Goal: Navigation & Orientation: Find specific page/section

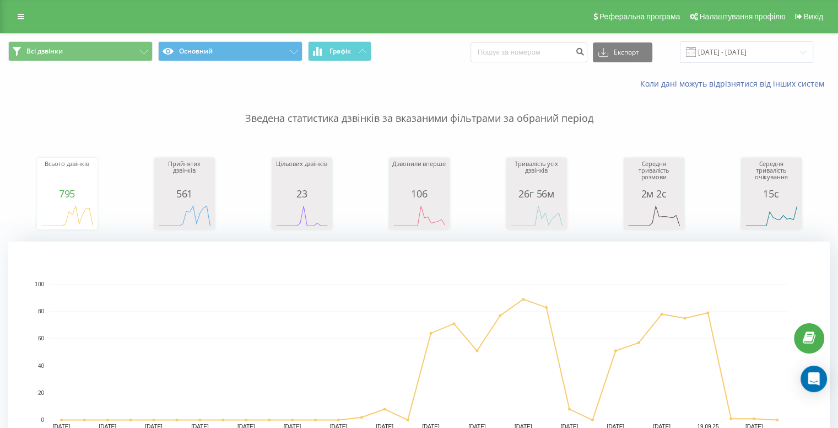
click at [18, 12] on link at bounding box center [21, 16] width 20 height 15
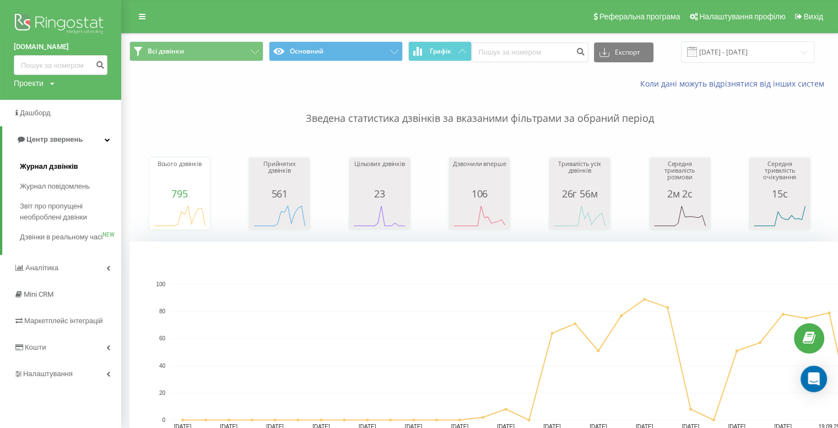
click at [60, 166] on span "Журнал дзвінків" at bounding box center [49, 166] width 58 height 11
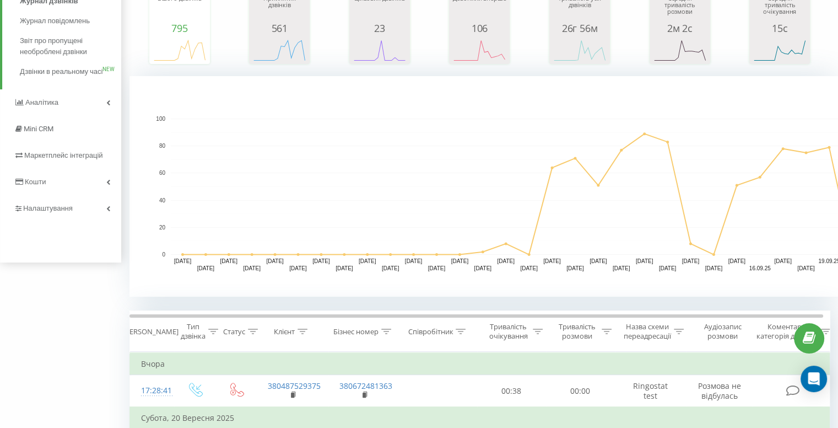
scroll to position [386, 0]
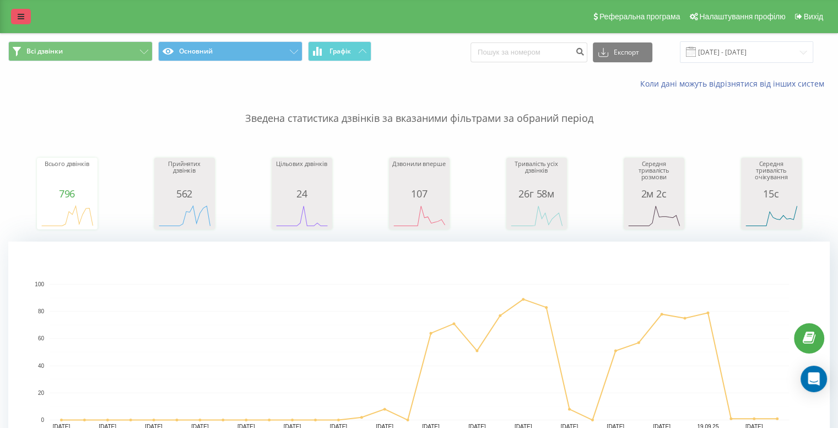
click at [22, 15] on icon at bounding box center [21, 17] width 7 height 8
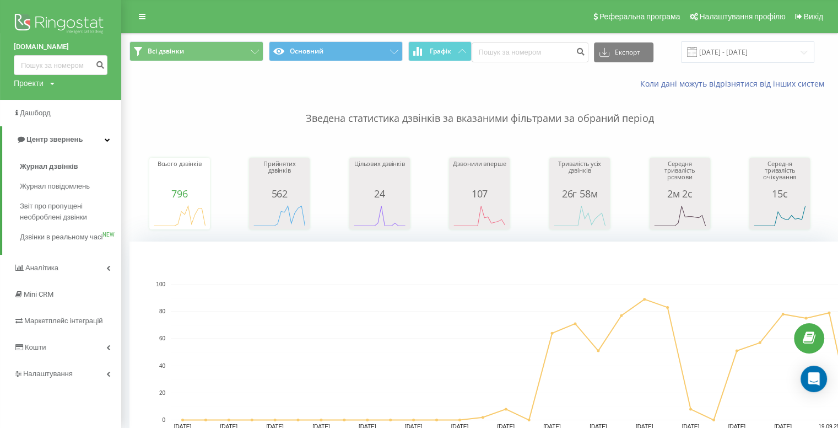
scroll to position [165, 0]
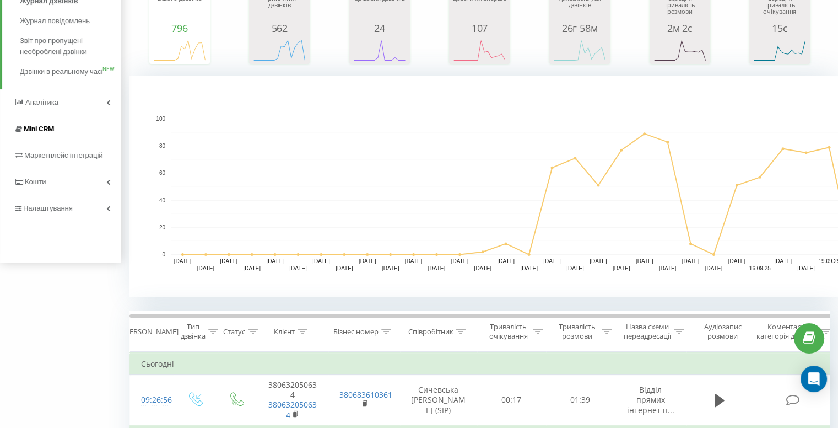
click at [57, 137] on link "Mini CRM" at bounding box center [60, 129] width 121 height 26
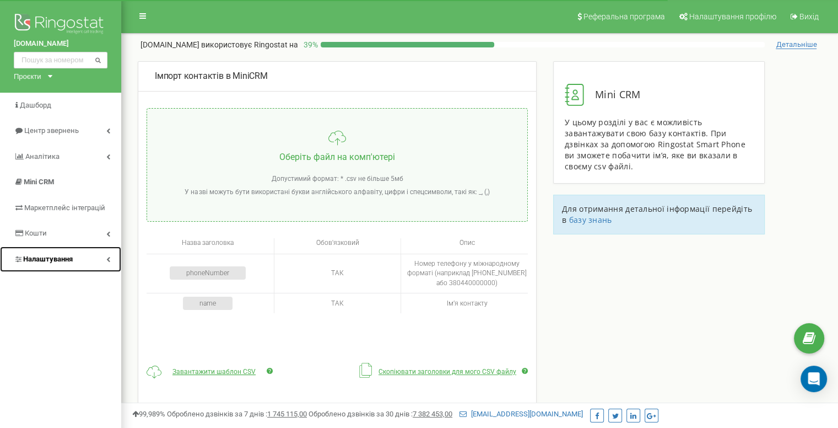
click at [62, 258] on span "Налаштування" at bounding box center [48, 259] width 50 height 8
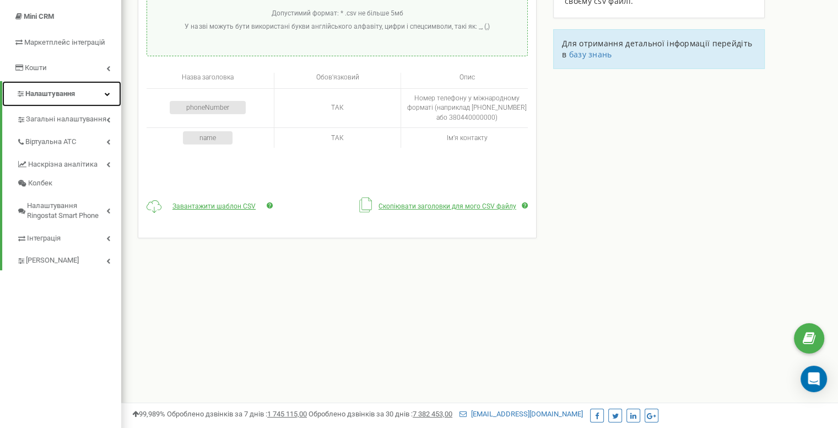
scroll to position [220, 0]
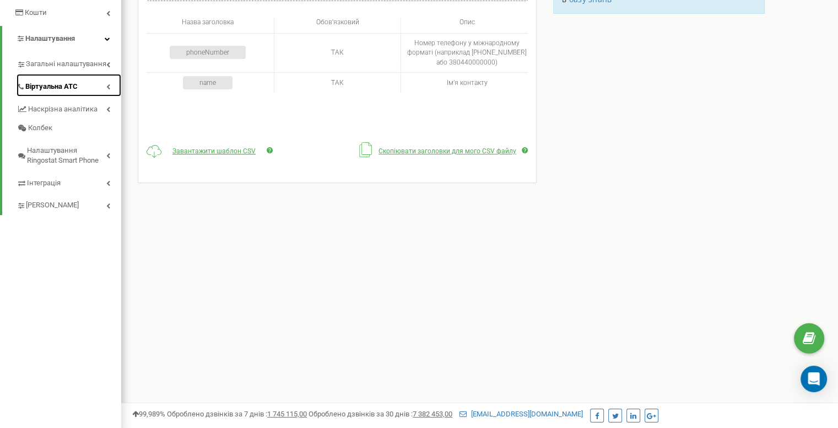
click at [46, 84] on span "Віртуальна АТС" at bounding box center [51, 87] width 52 height 10
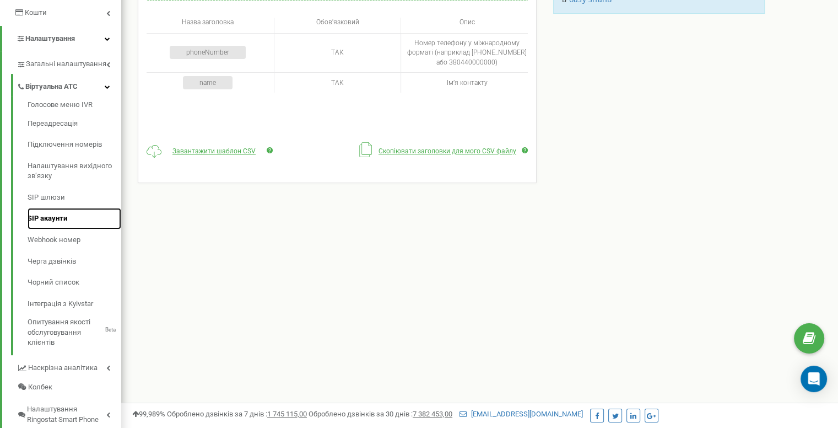
click at [37, 214] on link "SIP акаунти" at bounding box center [75, 218] width 94 height 21
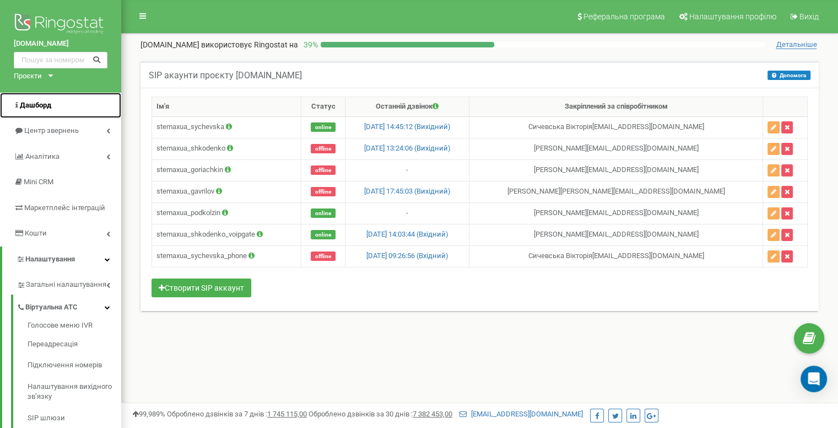
click at [28, 102] on span "Дашборд" at bounding box center [35, 105] width 31 height 8
click at [38, 128] on span "Центр звернень" at bounding box center [50, 130] width 53 height 8
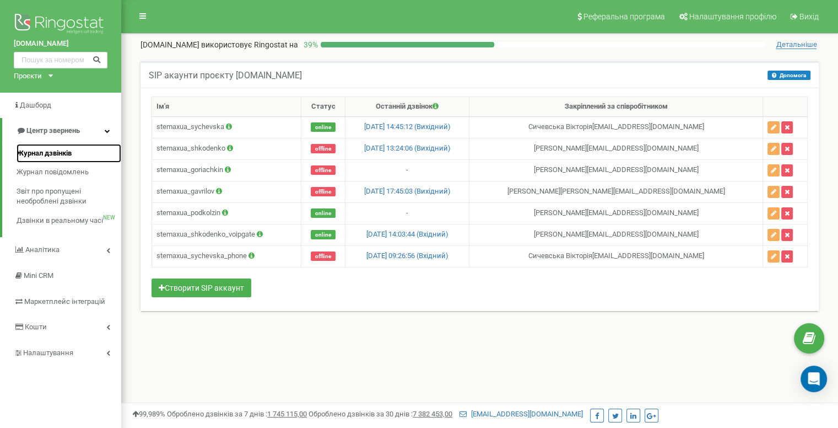
click at [39, 153] on span "Журнал дзвінків" at bounding box center [44, 153] width 55 height 10
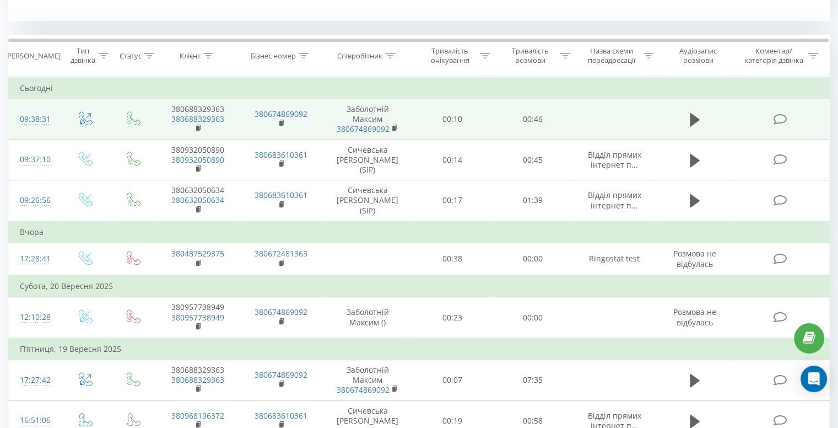
scroll to position [165, 0]
